Goal: Find specific page/section: Find specific page/section

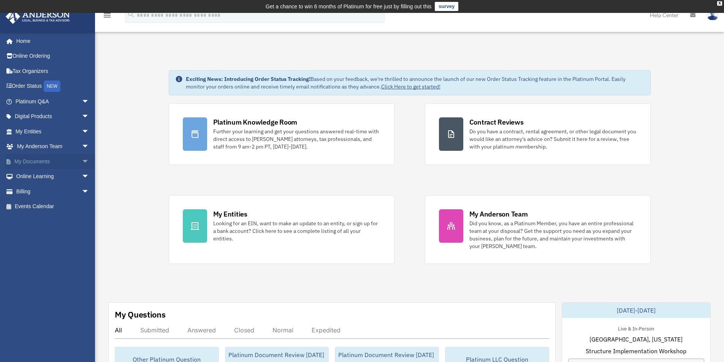
click at [43, 159] on link "My Documents arrow_drop_down" at bounding box center [52, 161] width 95 height 15
click at [82, 161] on span "arrow_drop_down" at bounding box center [89, 162] width 15 height 16
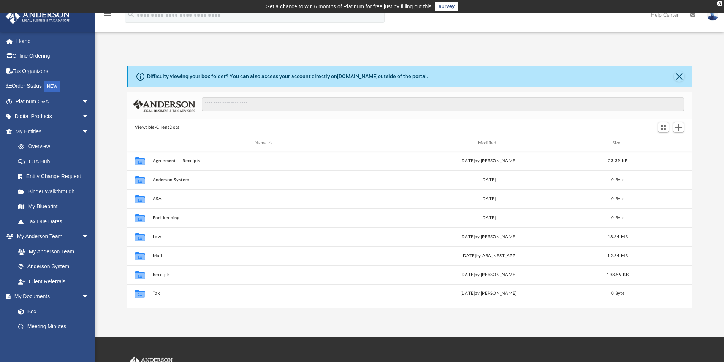
scroll to position [167, 560]
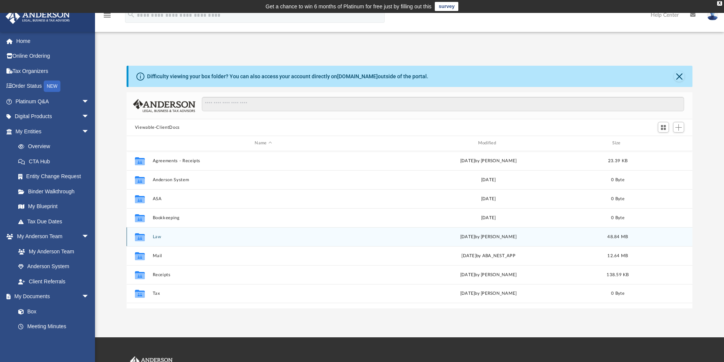
click at [156, 237] on button "Law" at bounding box center [263, 237] width 222 height 5
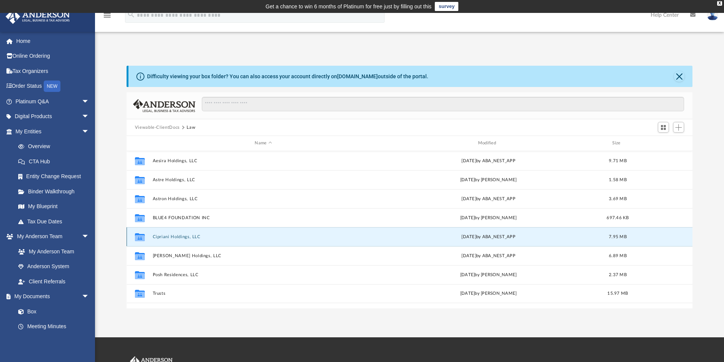
click at [171, 235] on button "Cipriani Holdings, LLC" at bounding box center [263, 237] width 222 height 5
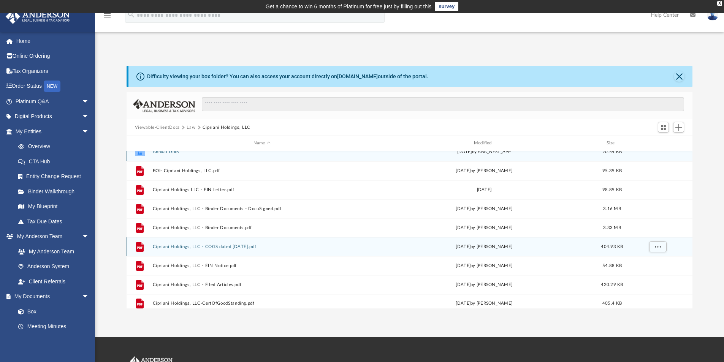
scroll to position [14, 0]
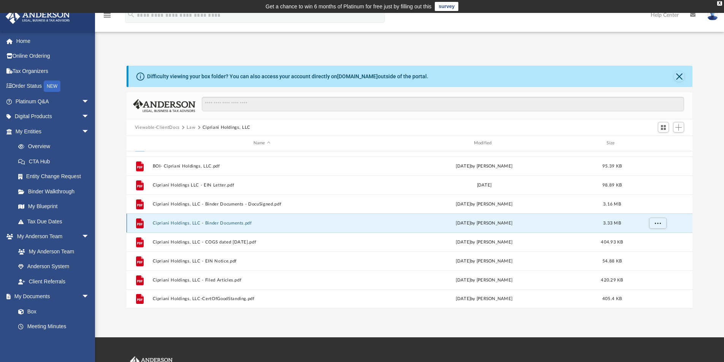
click at [223, 221] on button "Cipriani Holdings, LLC - Binder Documents.pdf" at bounding box center [261, 223] width 219 height 5
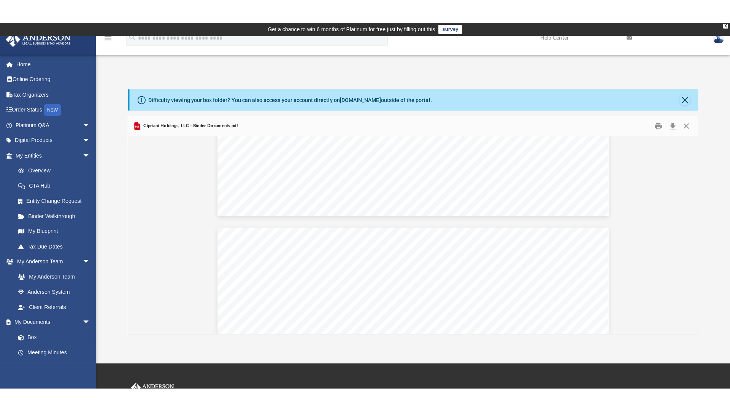
scroll to position [3497, 0]
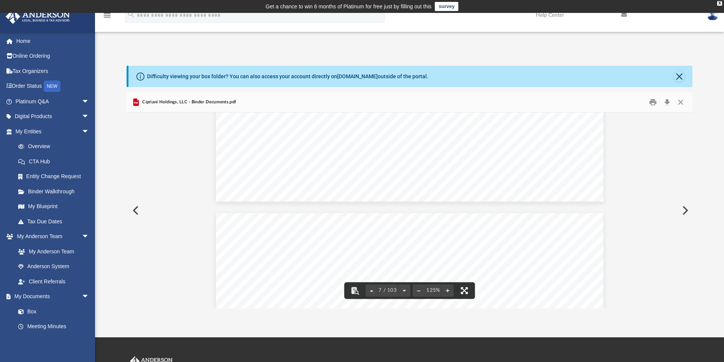
click at [463, 289] on button "File preview" at bounding box center [464, 290] width 17 height 17
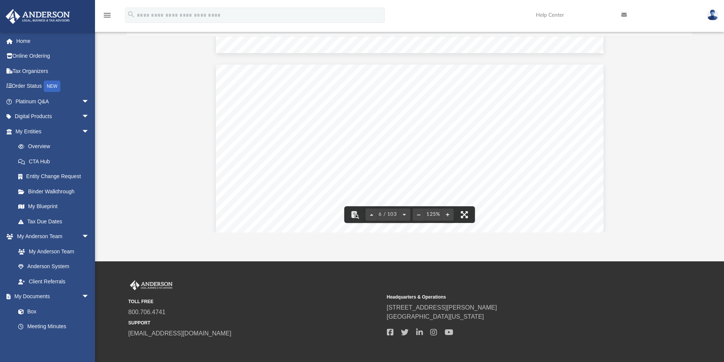
scroll to position [2832, 0]
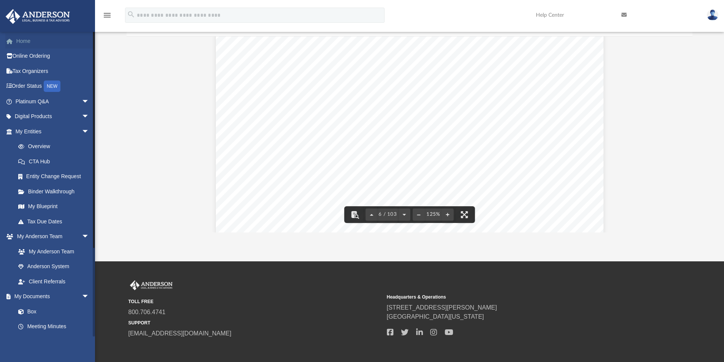
click at [24, 42] on link "Home" at bounding box center [52, 40] width 95 height 15
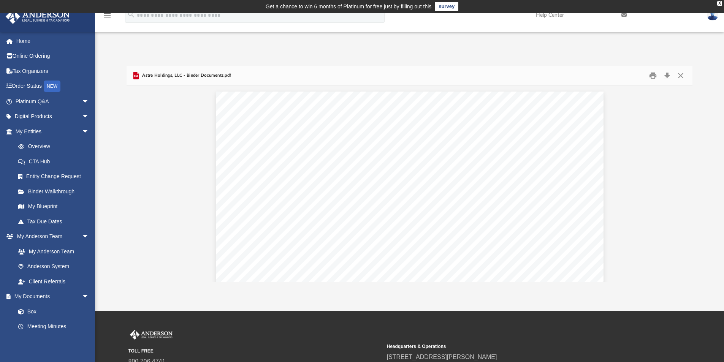
scroll to position [167, 560]
click at [19, 40] on link "Home" at bounding box center [52, 40] width 95 height 15
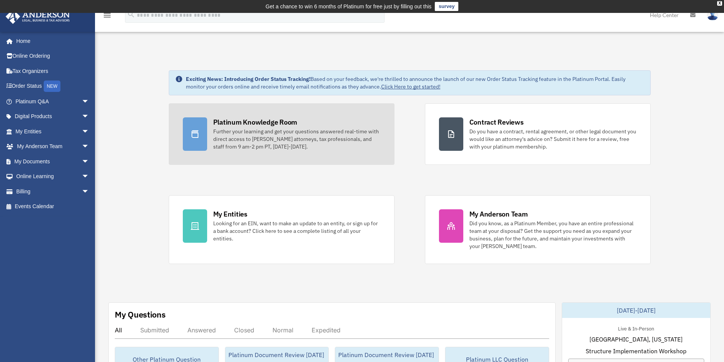
click at [236, 123] on div "Platinum Knowledge Room" at bounding box center [255, 122] width 84 height 10
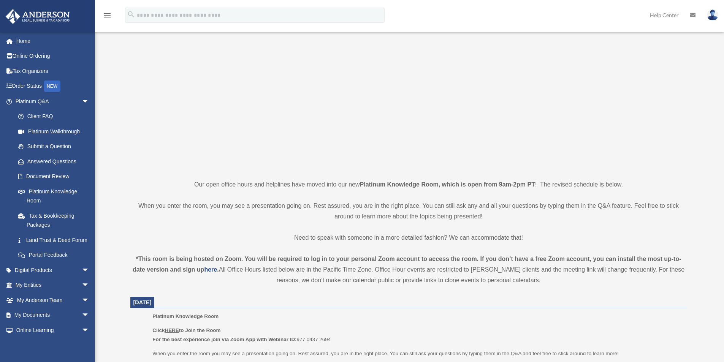
scroll to position [235, 0]
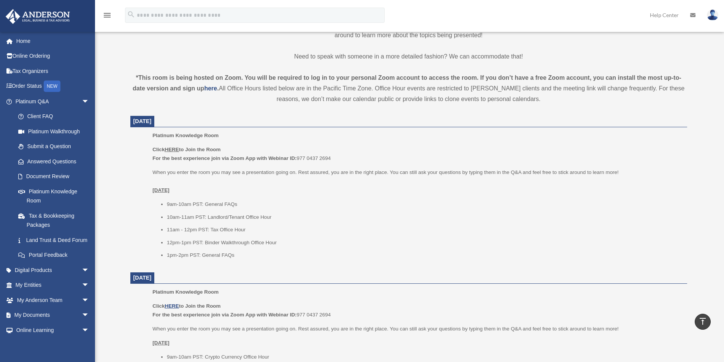
click at [173, 151] on u "HERE" at bounding box center [172, 150] width 14 height 6
click at [173, 149] on u "HERE" at bounding box center [172, 150] width 14 height 6
click at [169, 149] on u "HERE" at bounding box center [172, 150] width 14 height 6
click at [171, 149] on u "HERE" at bounding box center [172, 150] width 14 height 6
click at [172, 150] on u "HERE" at bounding box center [172, 150] width 14 height 6
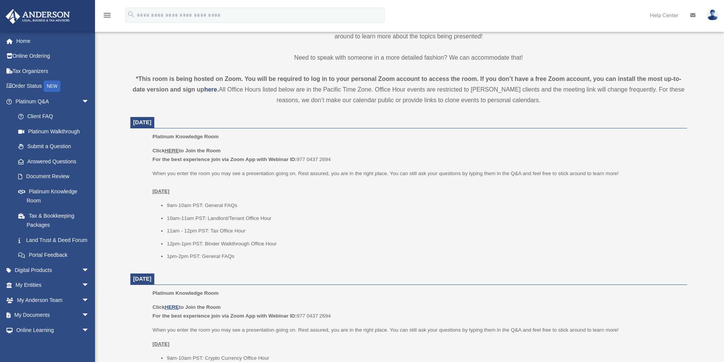
scroll to position [233, 0]
click at [173, 151] on u "HERE" at bounding box center [172, 152] width 14 height 6
click at [171, 151] on u "HERE" at bounding box center [172, 152] width 14 height 6
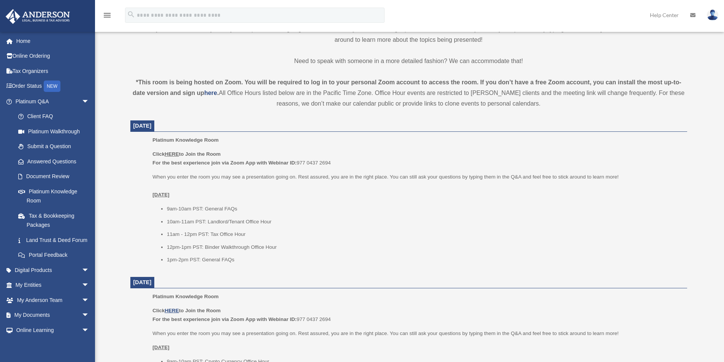
scroll to position [233, 0]
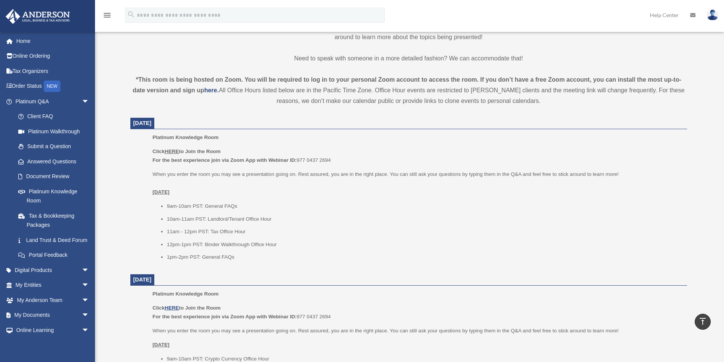
click at [173, 152] on u "HERE" at bounding box center [172, 152] width 14 height 6
click at [22, 40] on link "Home" at bounding box center [52, 40] width 95 height 15
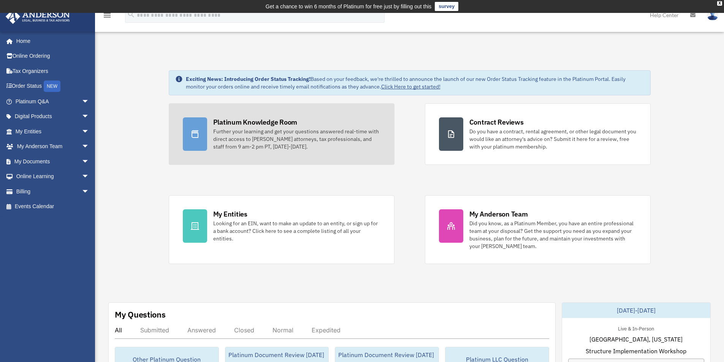
click at [228, 120] on div "Platinum Knowledge Room" at bounding box center [255, 122] width 84 height 10
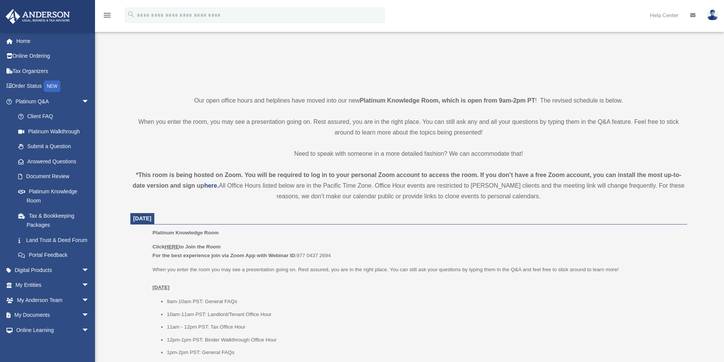
scroll to position [190, 0]
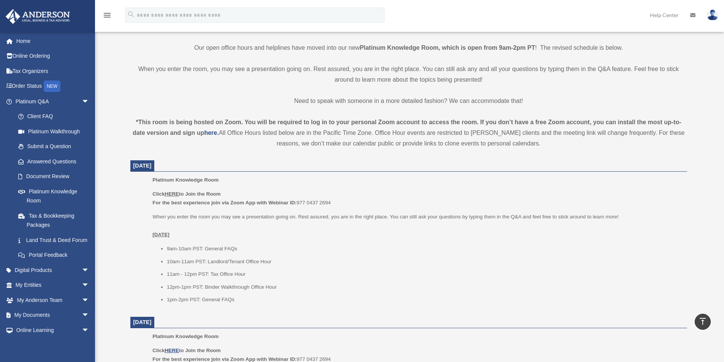
click at [164, 195] on b "Click HERE to Join the Room" at bounding box center [186, 194] width 68 height 6
click at [176, 197] on p "Click HERE to Join the Room For the best experience join via Zoom App with Webi…" at bounding box center [416, 199] width 529 height 18
click at [167, 198] on p "Click HERE to Join the Room For the best experience join via Zoom App with Webi…" at bounding box center [416, 199] width 529 height 18
click at [174, 196] on u "HERE" at bounding box center [172, 194] width 14 height 6
click at [171, 194] on u "HERE" at bounding box center [172, 194] width 14 height 6
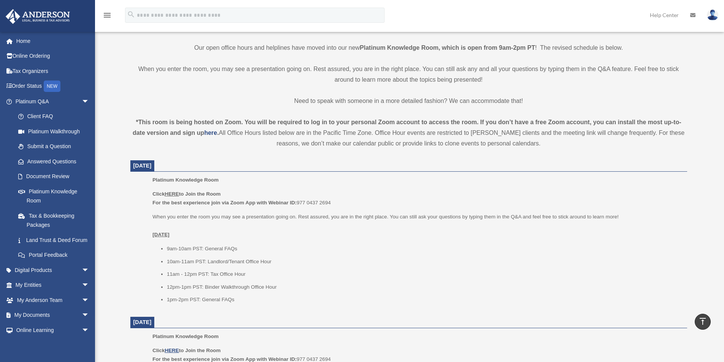
click at [173, 195] on u "HERE" at bounding box center [172, 194] width 14 height 6
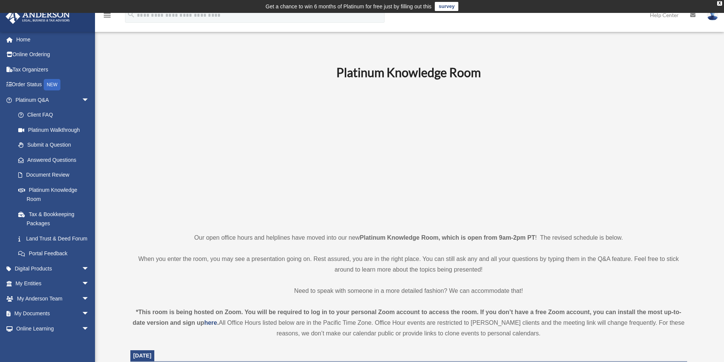
scroll to position [0, 0]
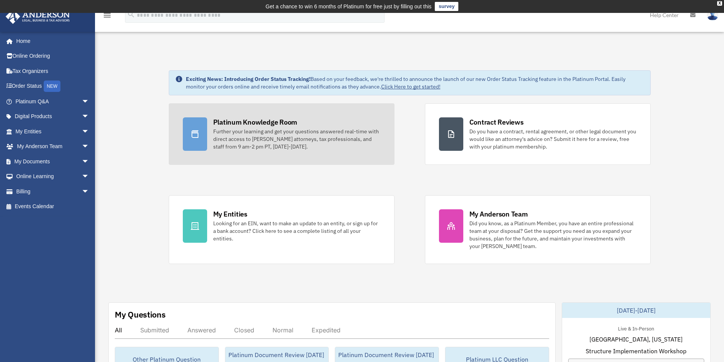
click at [234, 122] on div "Platinum Knowledge Room" at bounding box center [255, 122] width 84 height 10
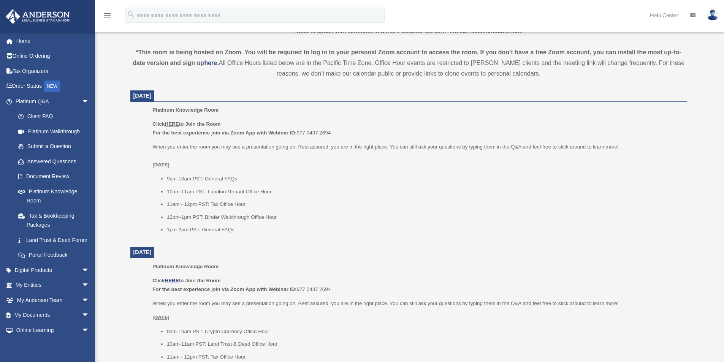
scroll to position [271, 0]
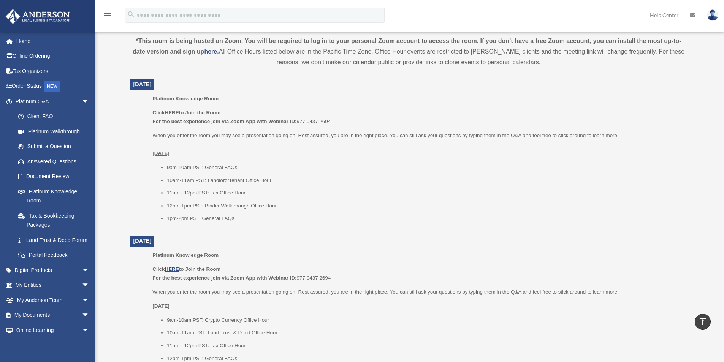
click at [172, 115] on u "HERE" at bounding box center [172, 113] width 14 height 6
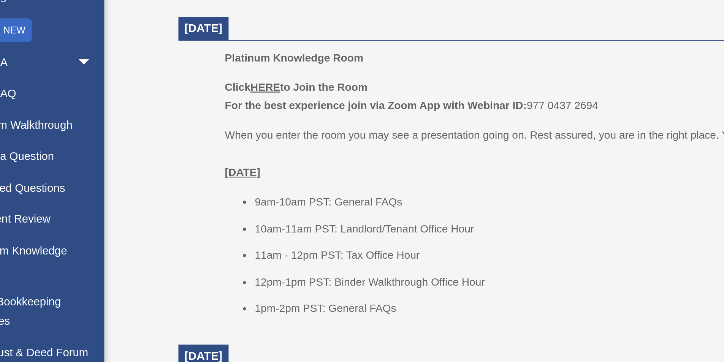
click at [174, 113] on u "HERE" at bounding box center [172, 114] width 14 height 6
click at [176, 116] on u "HERE" at bounding box center [172, 114] width 14 height 6
click at [176, 117] on p "Click HERE to Join the Room For the best experience join via Zoom App with Webi…" at bounding box center [416, 118] width 529 height 18
click at [176, 119] on p "Click HERE to Join the Room For the best experience join via Zoom App with Webi…" at bounding box center [416, 118] width 529 height 18
